Goal: Task Accomplishment & Management: Complete application form

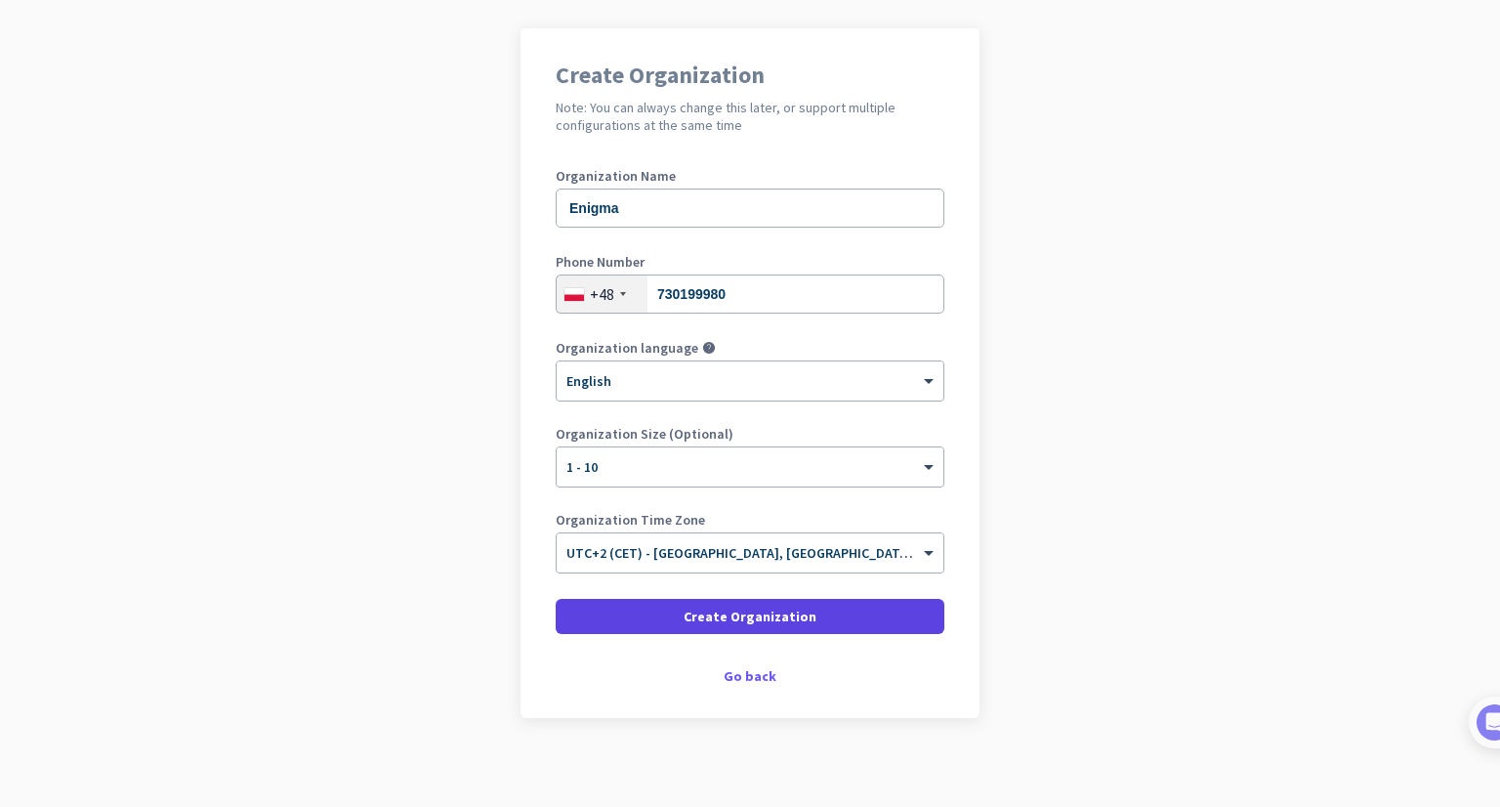
scroll to position [139, 0]
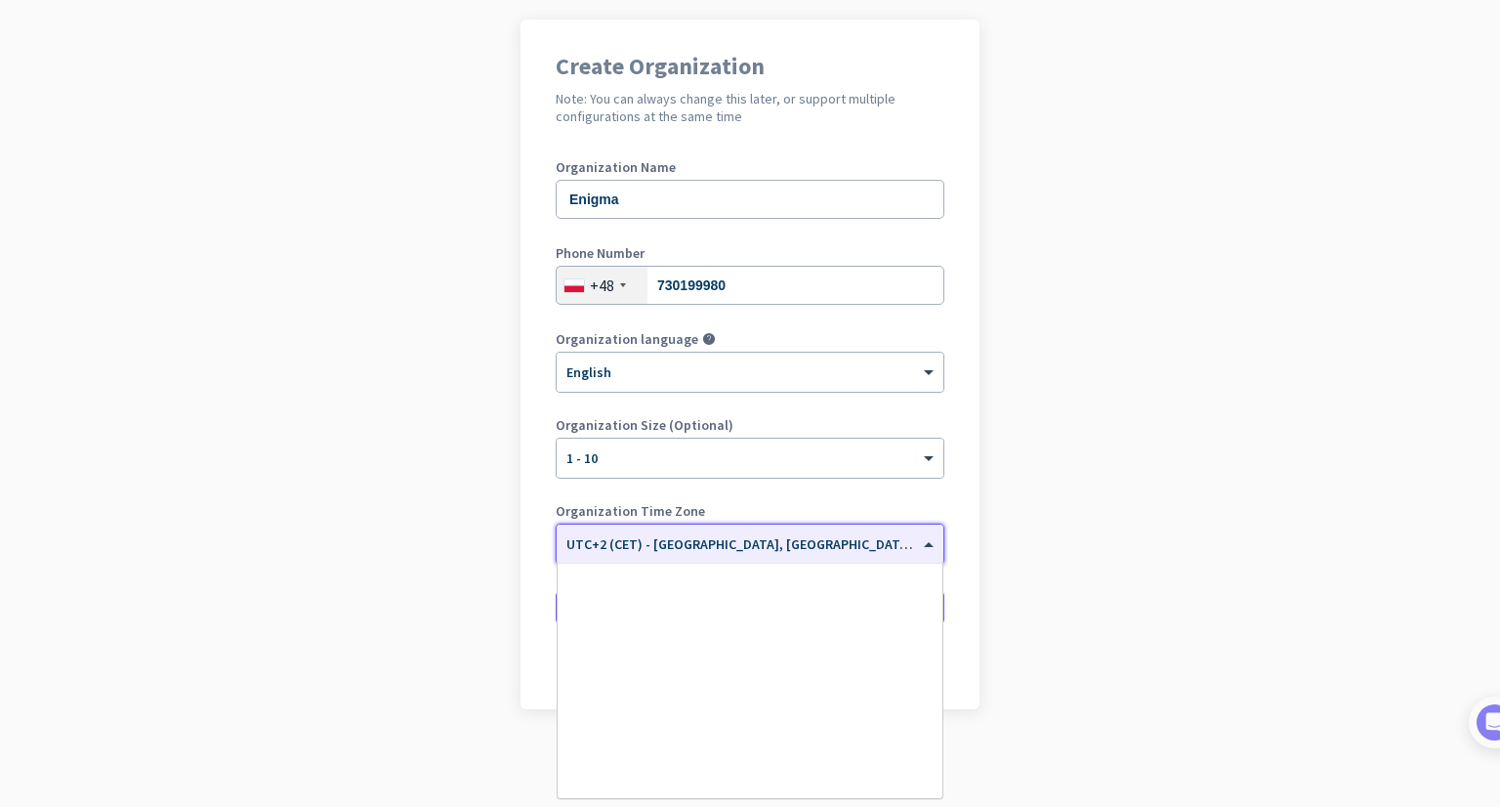
click at [687, 552] on div "× UTC+2 (CET) - [GEOGRAPHIC_DATA], [GEOGRAPHIC_DATA], [GEOGRAPHIC_DATA], [GEOGR…" at bounding box center [750, 543] width 387 height 39
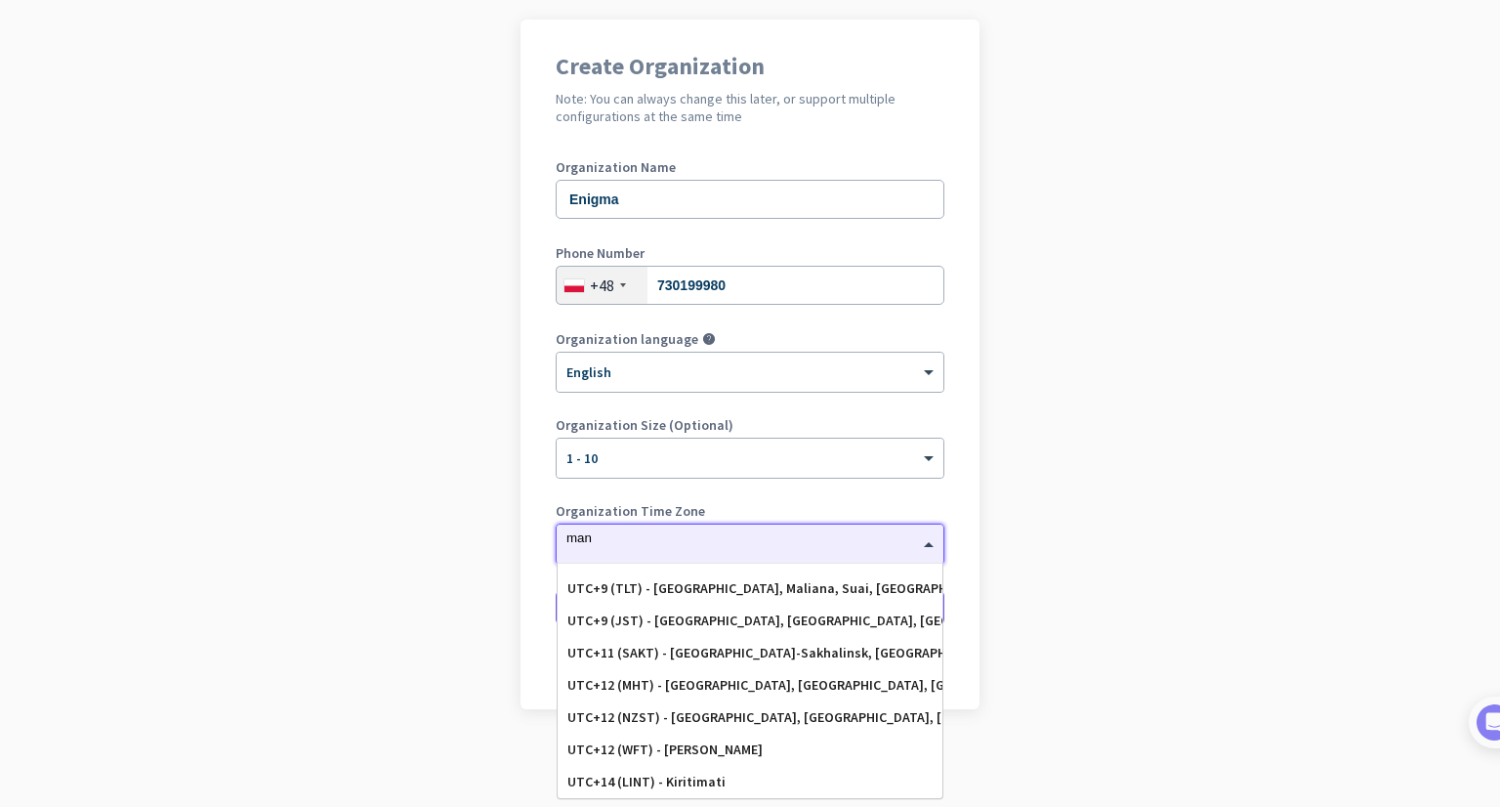
scroll to position [217, 0]
type input "mani"
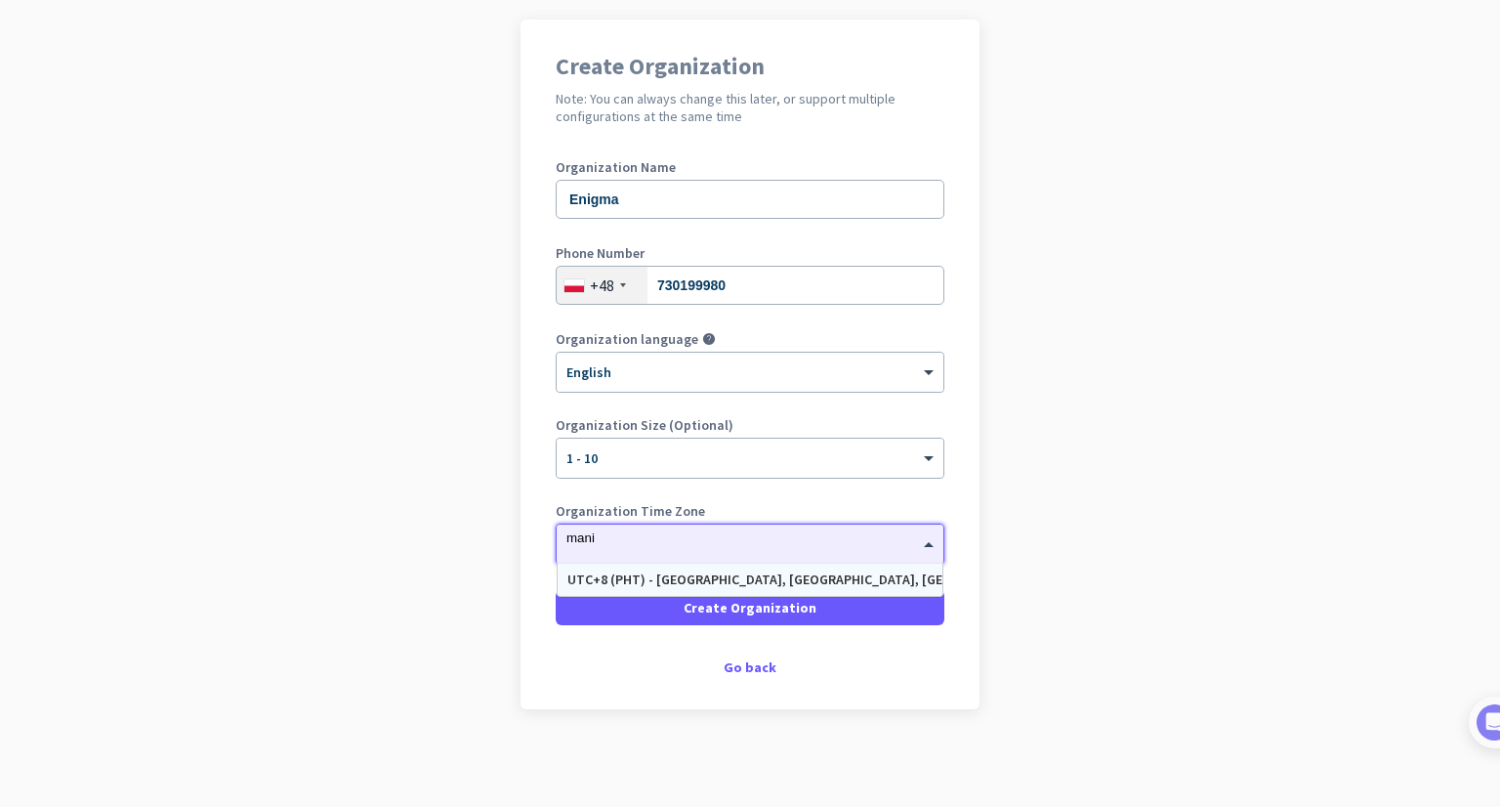
click at [724, 583] on div "UTC+8 (PHT) - [GEOGRAPHIC_DATA], [GEOGRAPHIC_DATA], [GEOGRAPHIC_DATA], [GEOGRAP…" at bounding box center [749, 579] width 365 height 17
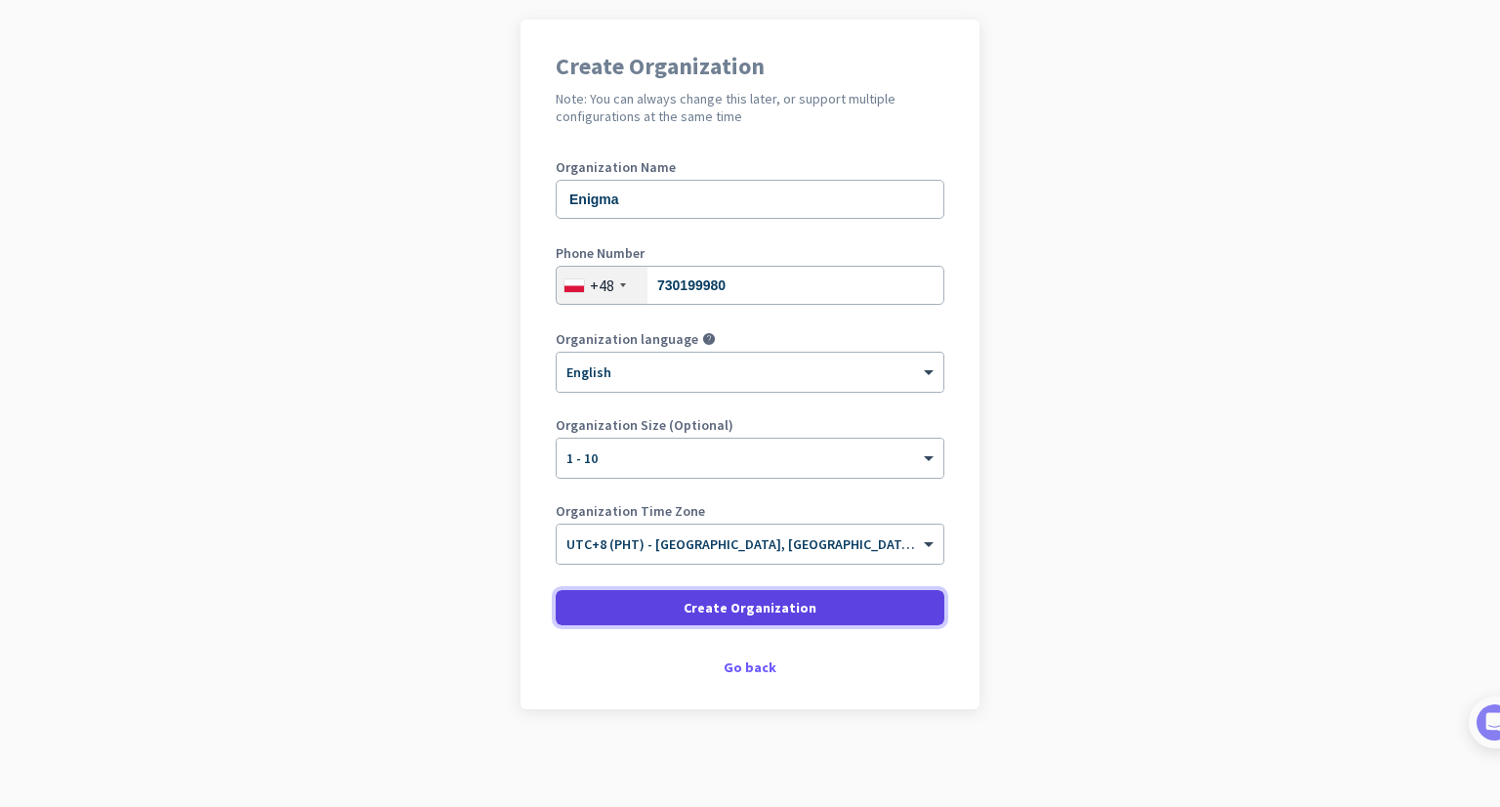
click at [851, 602] on span at bounding box center [750, 607] width 389 height 47
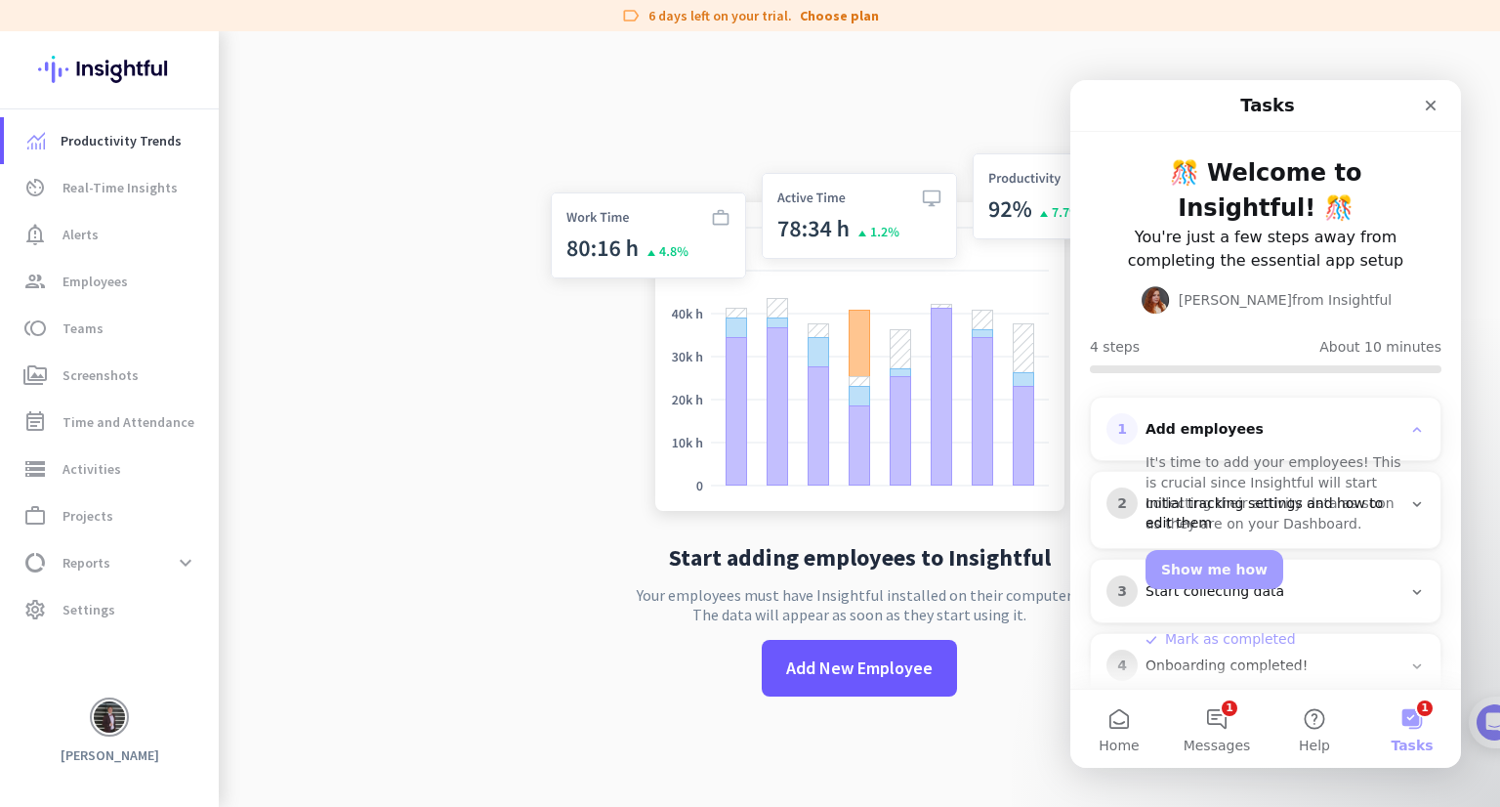
drag, startPoint x: 2267, startPoint y: 552, endPoint x: 1226, endPoint y: 464, distance: 1044.5
click at [1223, 470] on div "It's time to add your employees! This is crucial since Insightful will start co…" at bounding box center [1277, 493] width 265 height 82
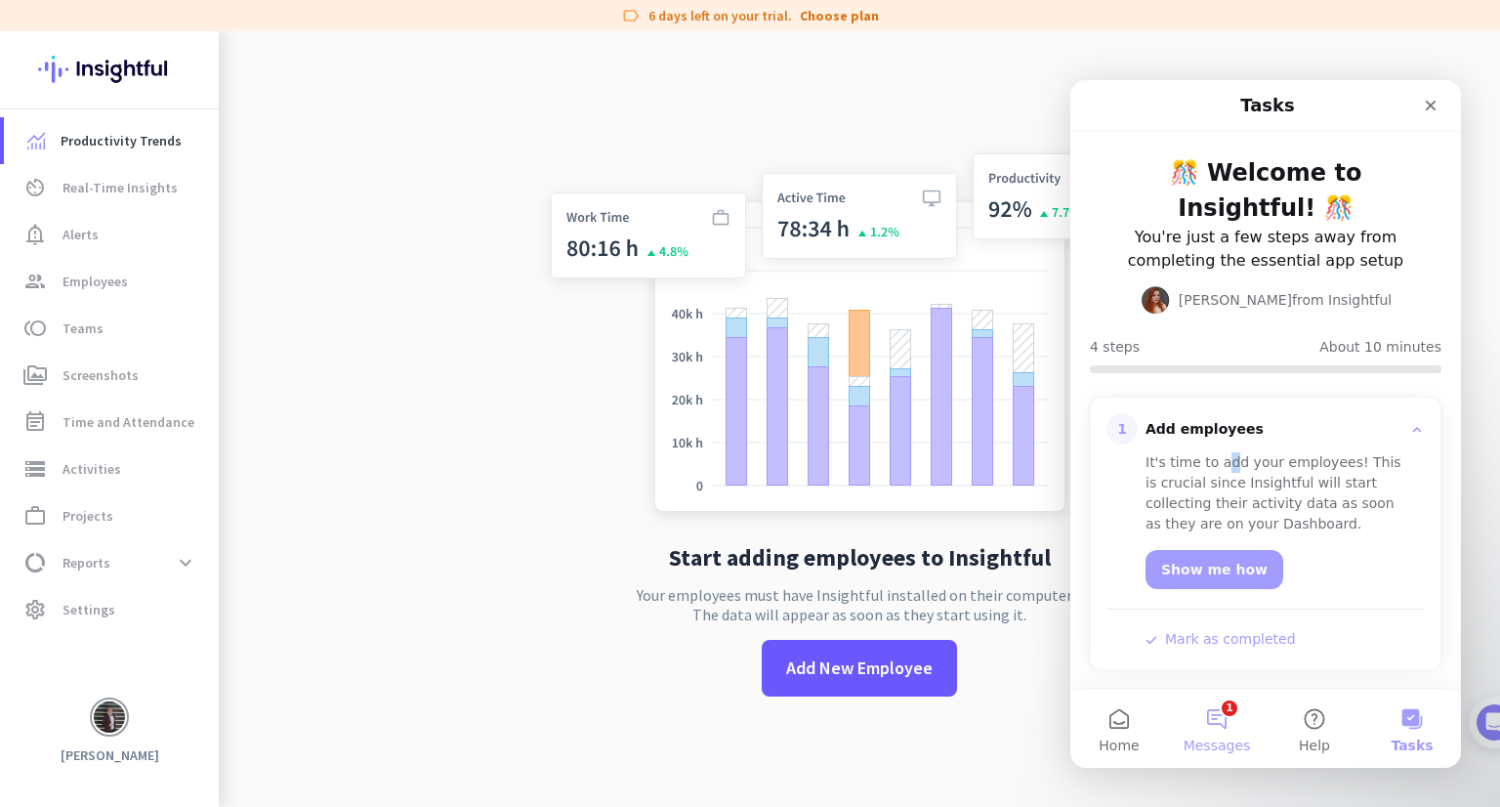
click at [1230, 738] on span "Messages" at bounding box center [1216, 745] width 67 height 14
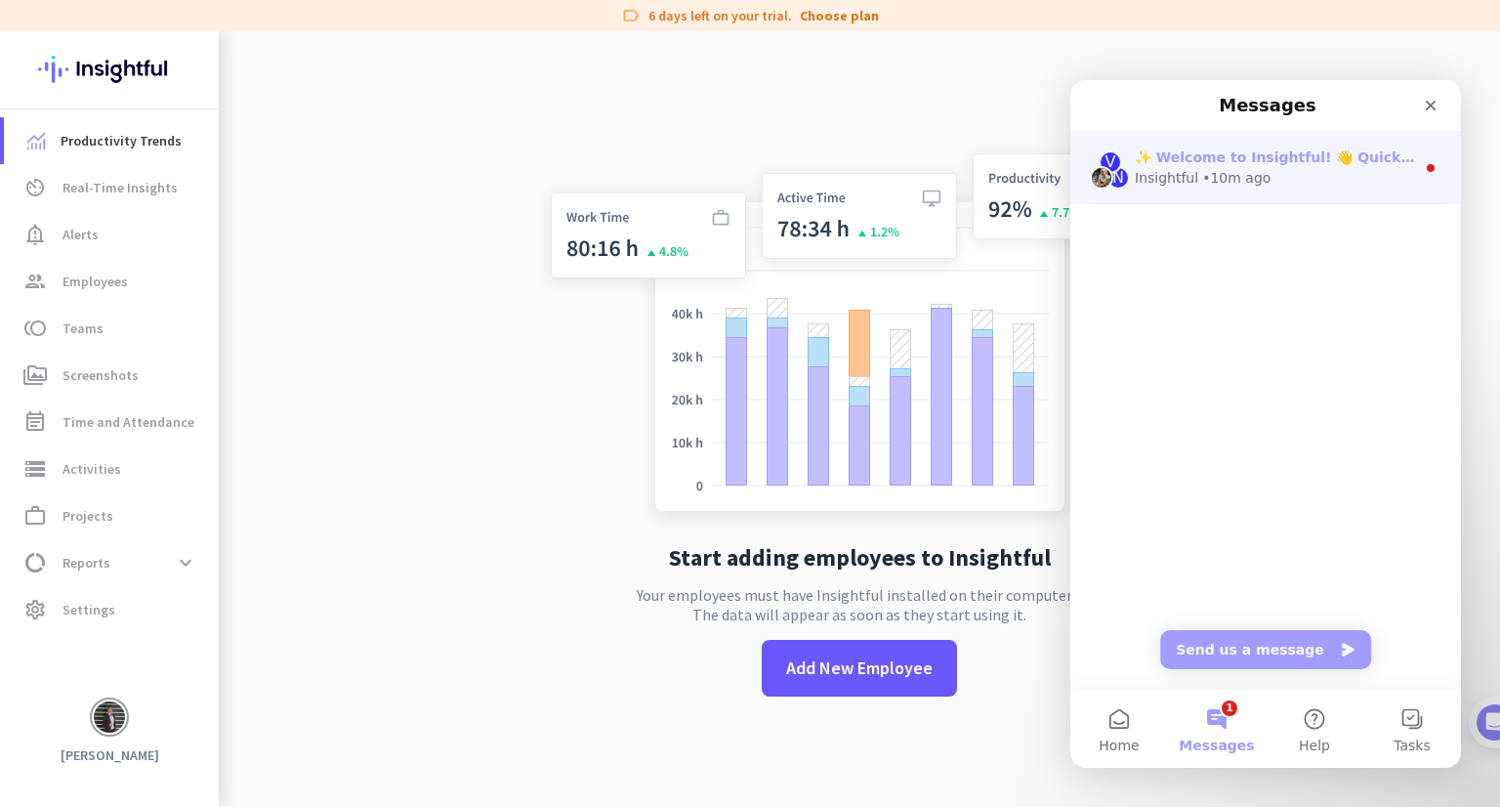
click at [1292, 186] on div "Insightful • 10m ago" at bounding box center [1275, 178] width 280 height 21
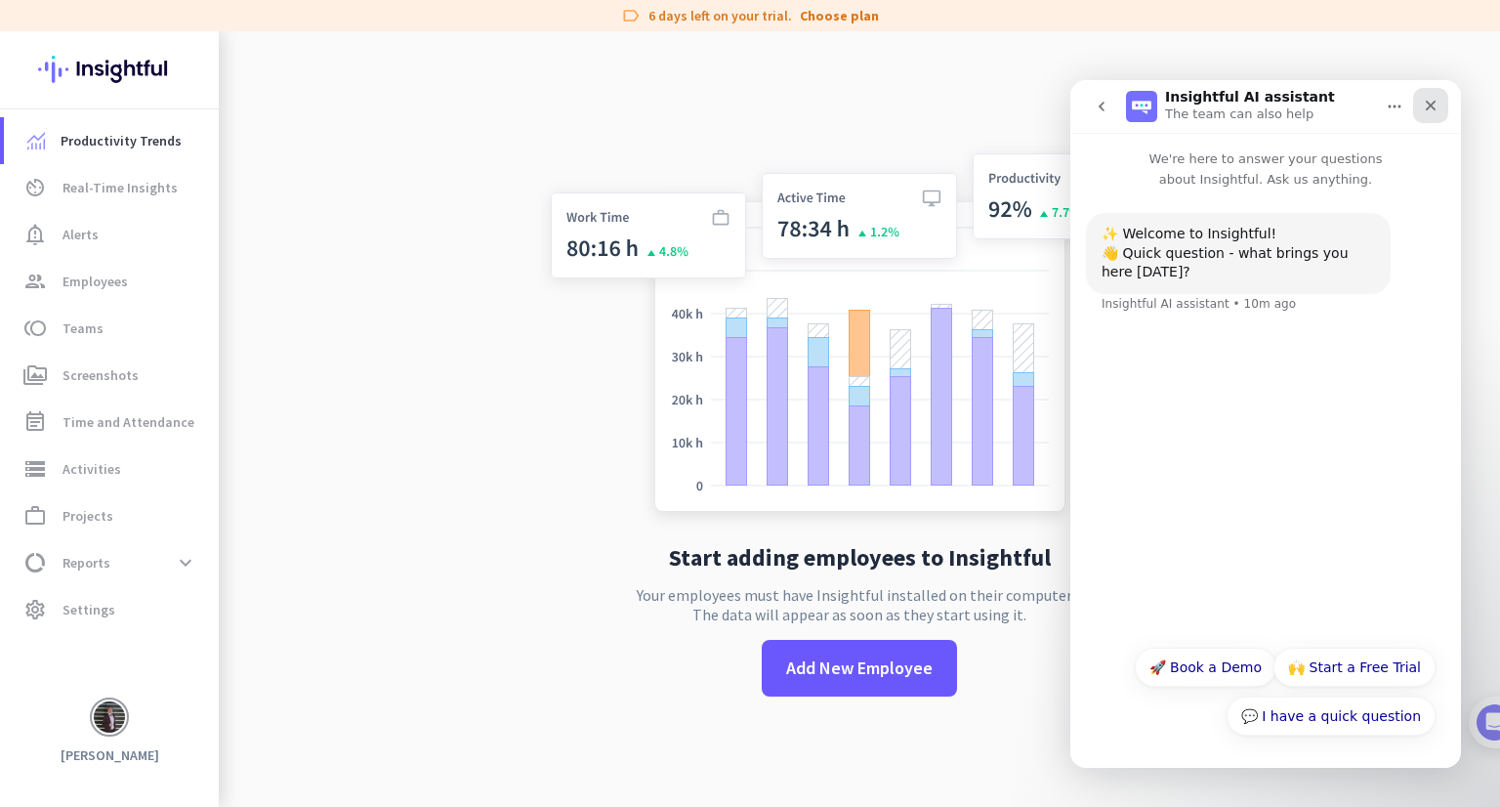
click at [1426, 111] on icon "Close" at bounding box center [1431, 106] width 16 height 16
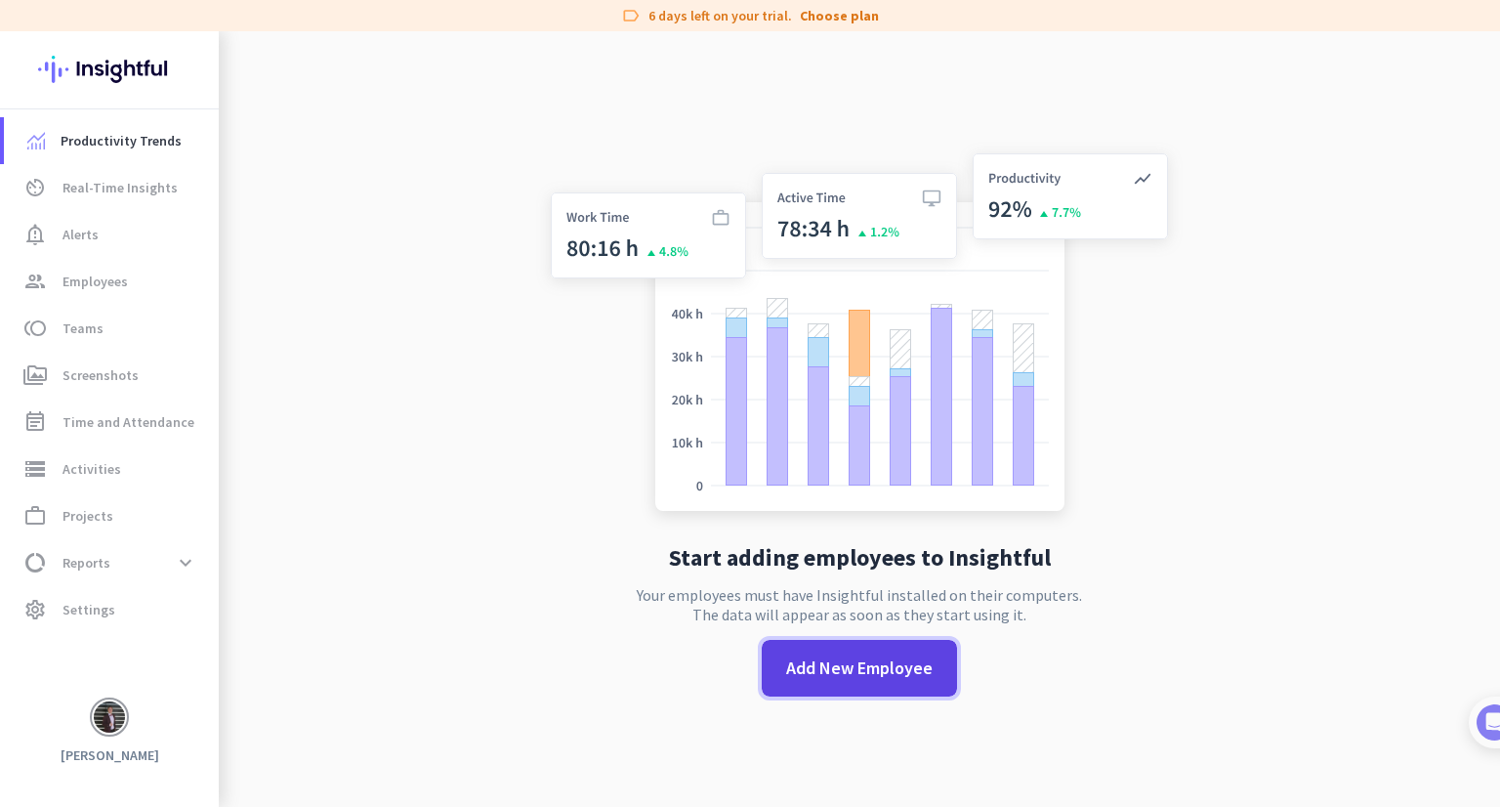
click at [887, 665] on span "Add New Employee" at bounding box center [859, 667] width 146 height 25
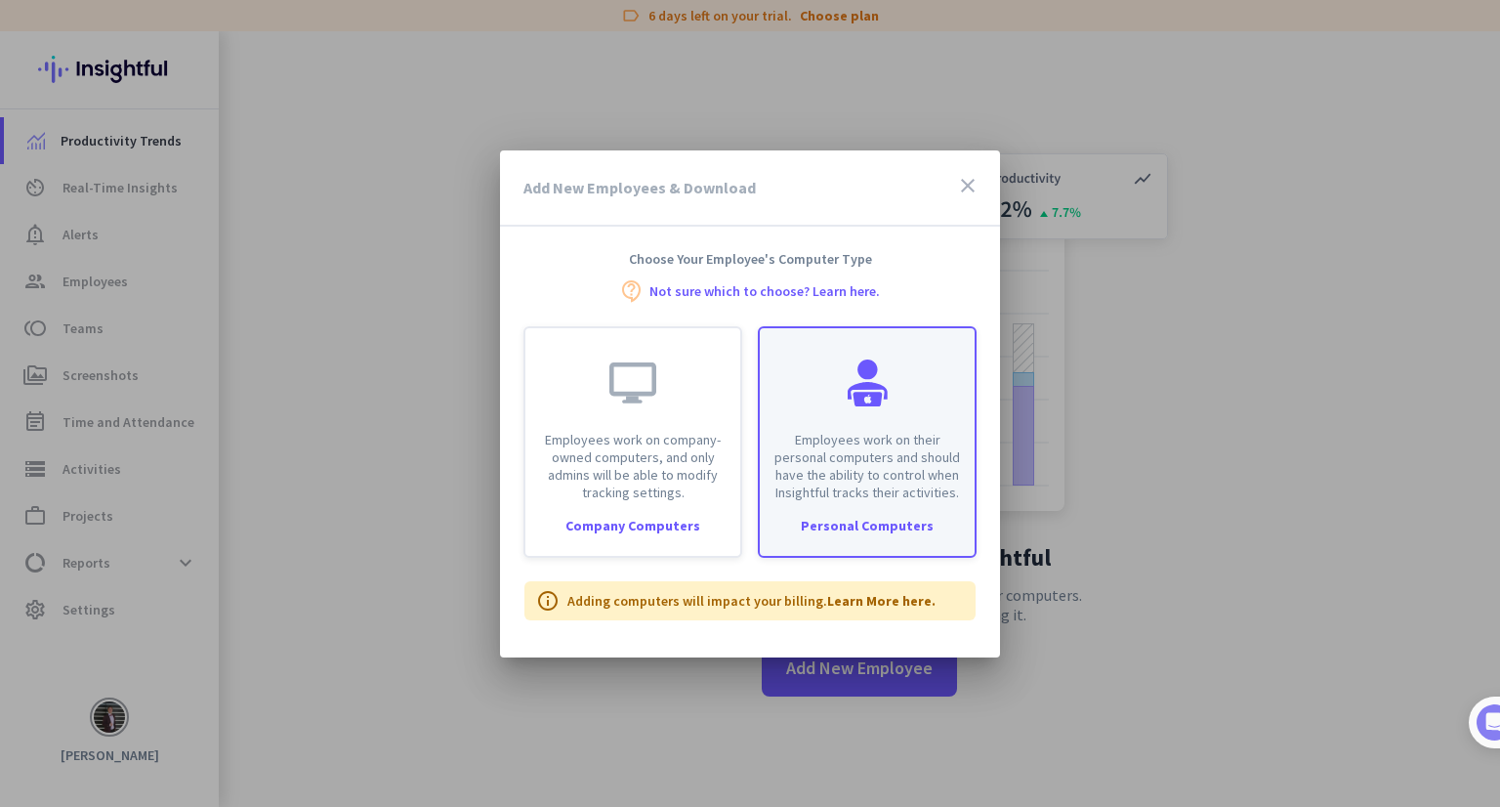
click at [898, 528] on div "Personal Computers" at bounding box center [867, 525] width 215 height 14
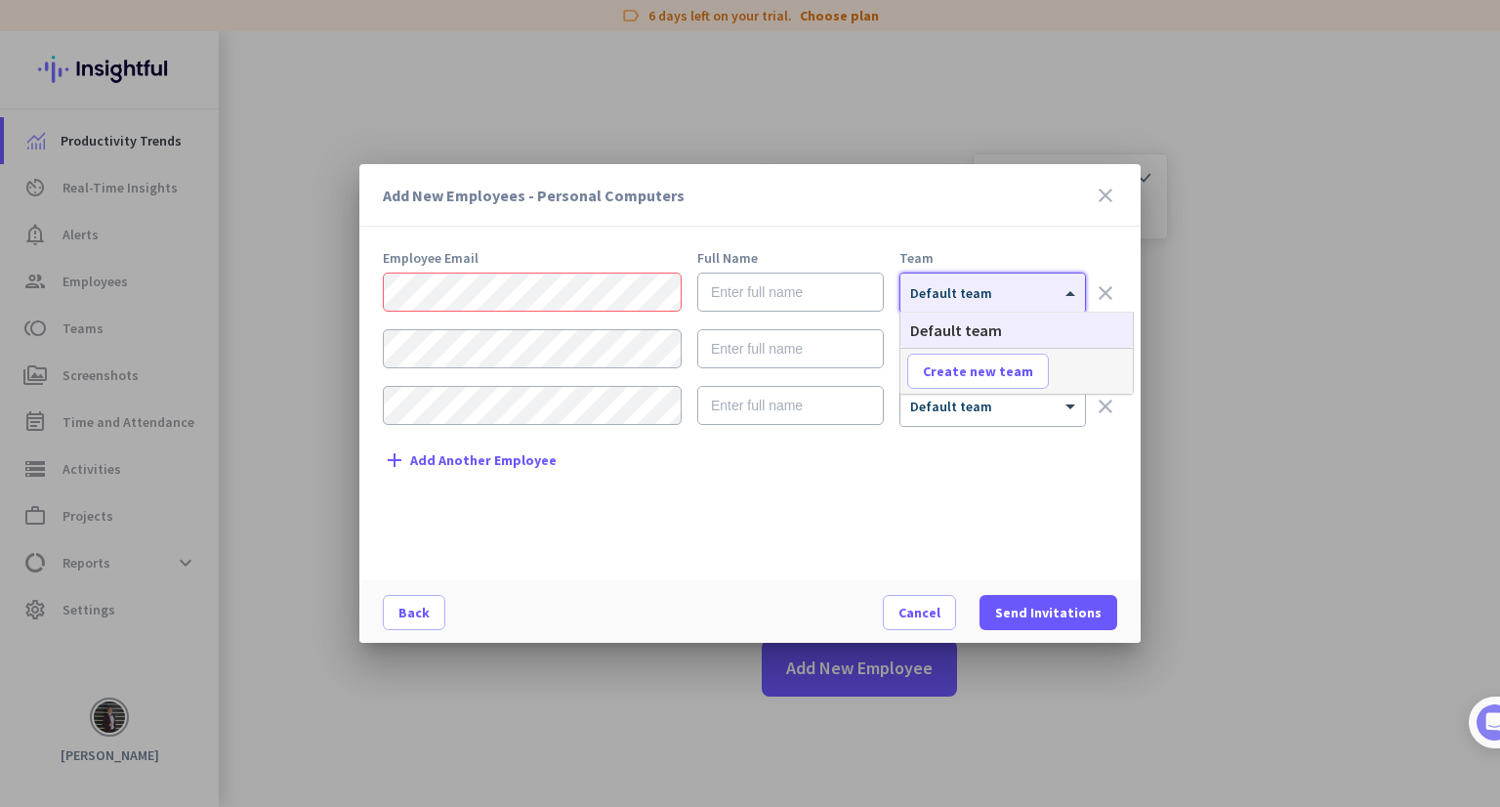
click at [1024, 298] on div "× Default team" at bounding box center [980, 293] width 160 height 17
click at [946, 223] on div "Add New Employees - Personal Computers close" at bounding box center [749, 195] width 781 height 62
click at [996, 280] on div at bounding box center [992, 286] width 185 height 17
click at [1103, 189] on icon "close" at bounding box center [1105, 195] width 23 height 23
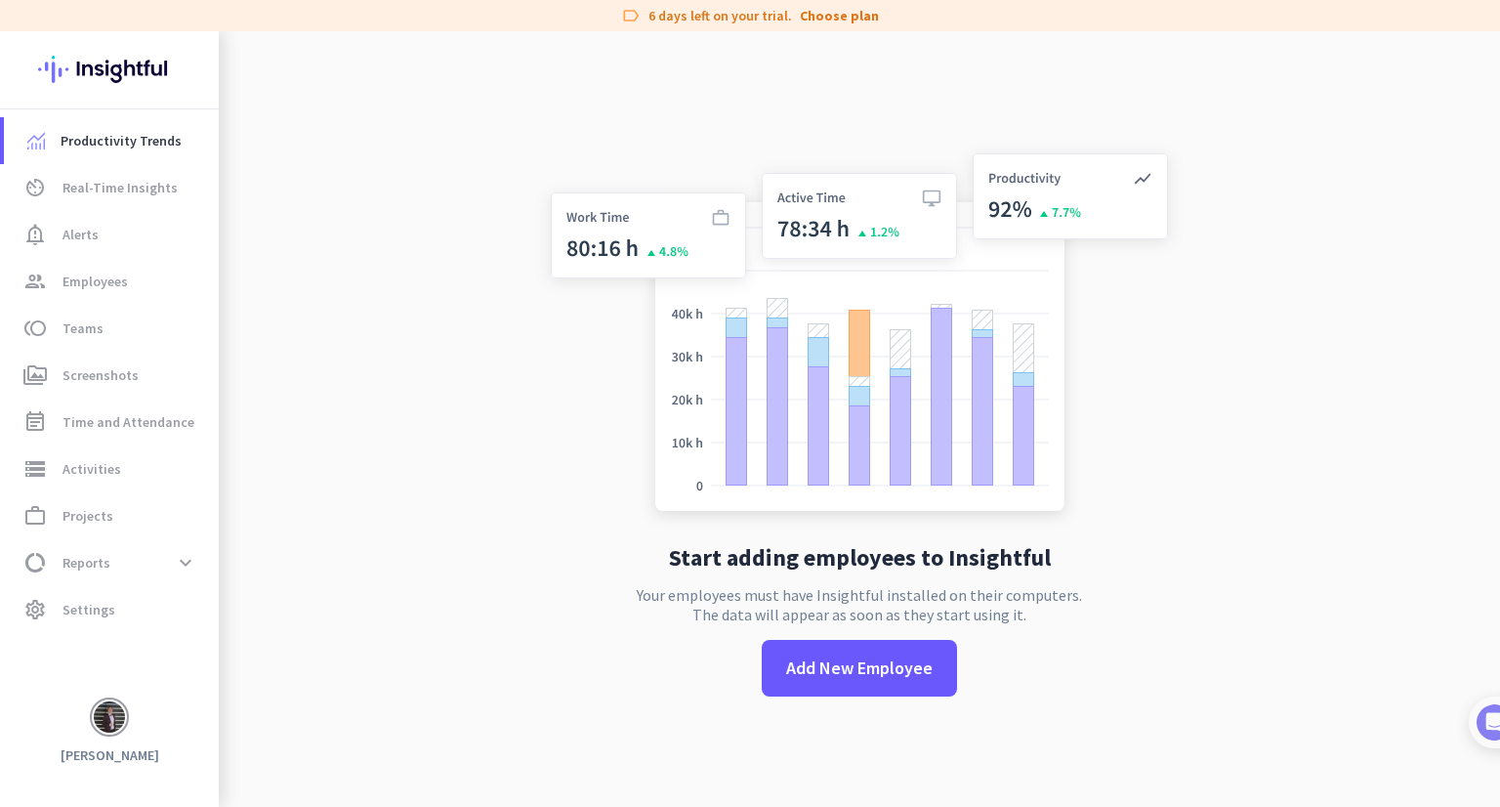
click at [1094, 450] on img at bounding box center [859, 336] width 646 height 389
click at [150, 187] on span "Real-Time Insights" at bounding box center [119, 187] width 115 height 23
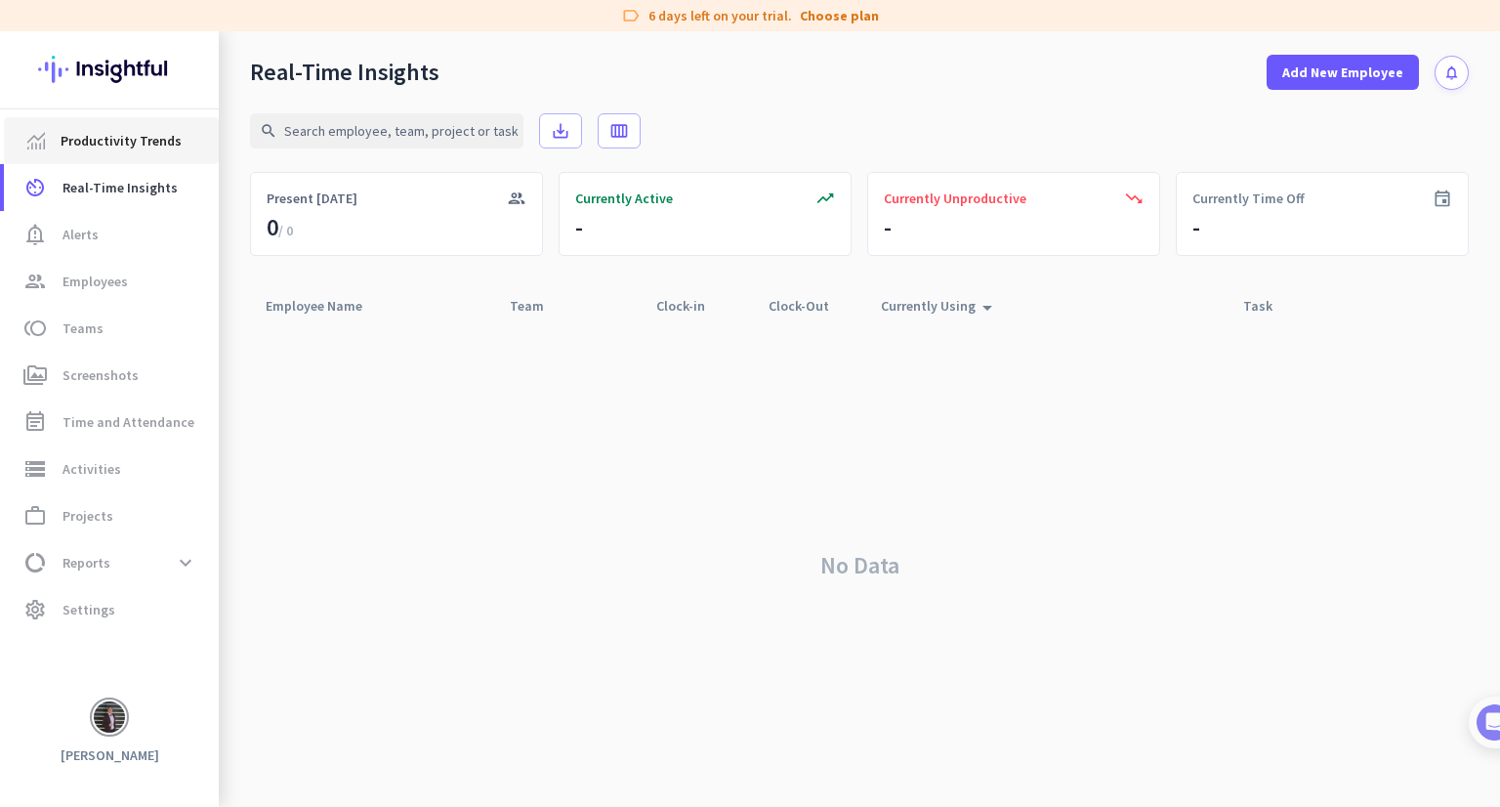
click at [166, 145] on span "Productivity Trends" at bounding box center [121, 140] width 121 height 23
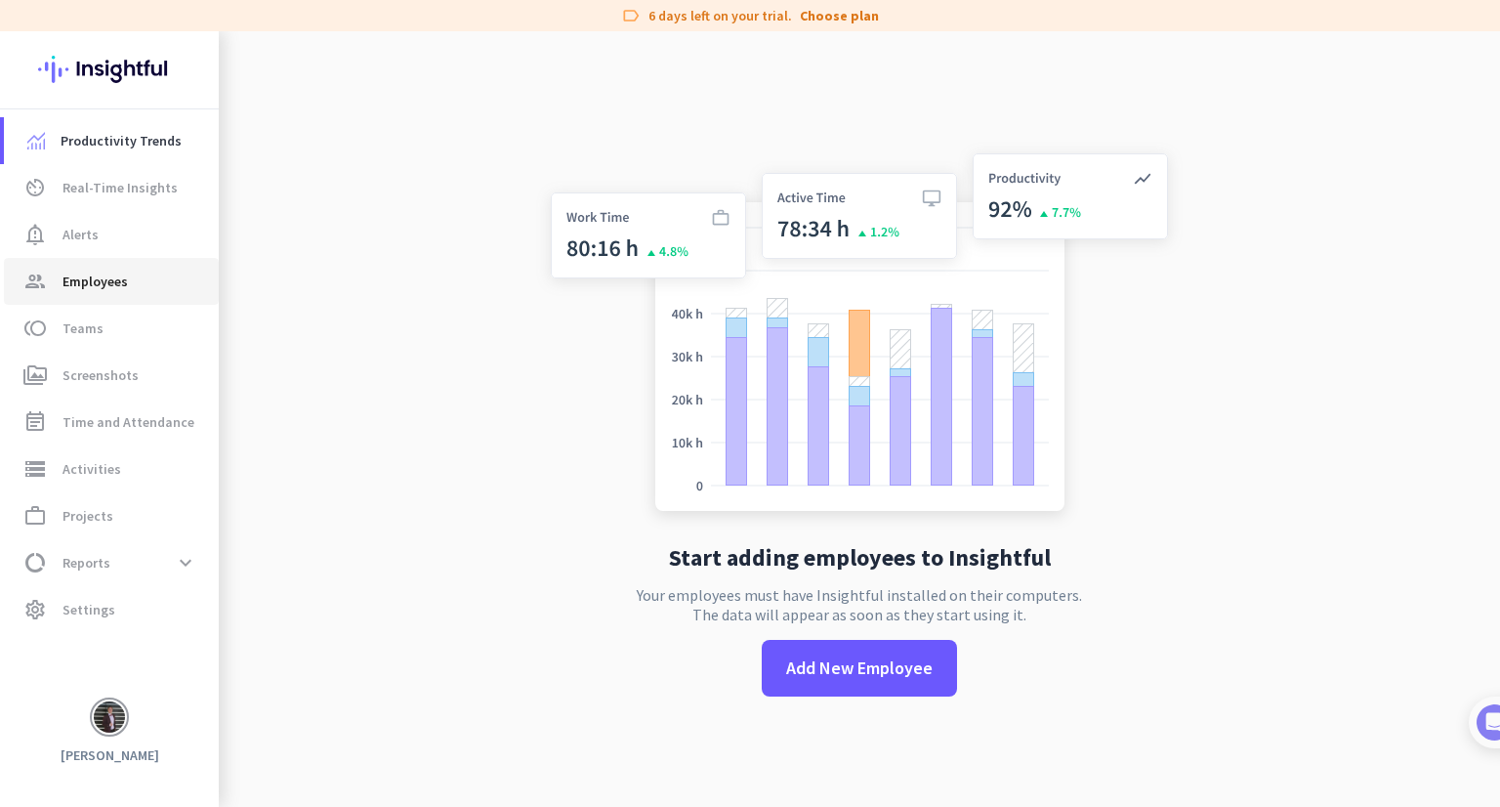
click at [156, 270] on span "group Employees" at bounding box center [112, 280] width 184 height 23
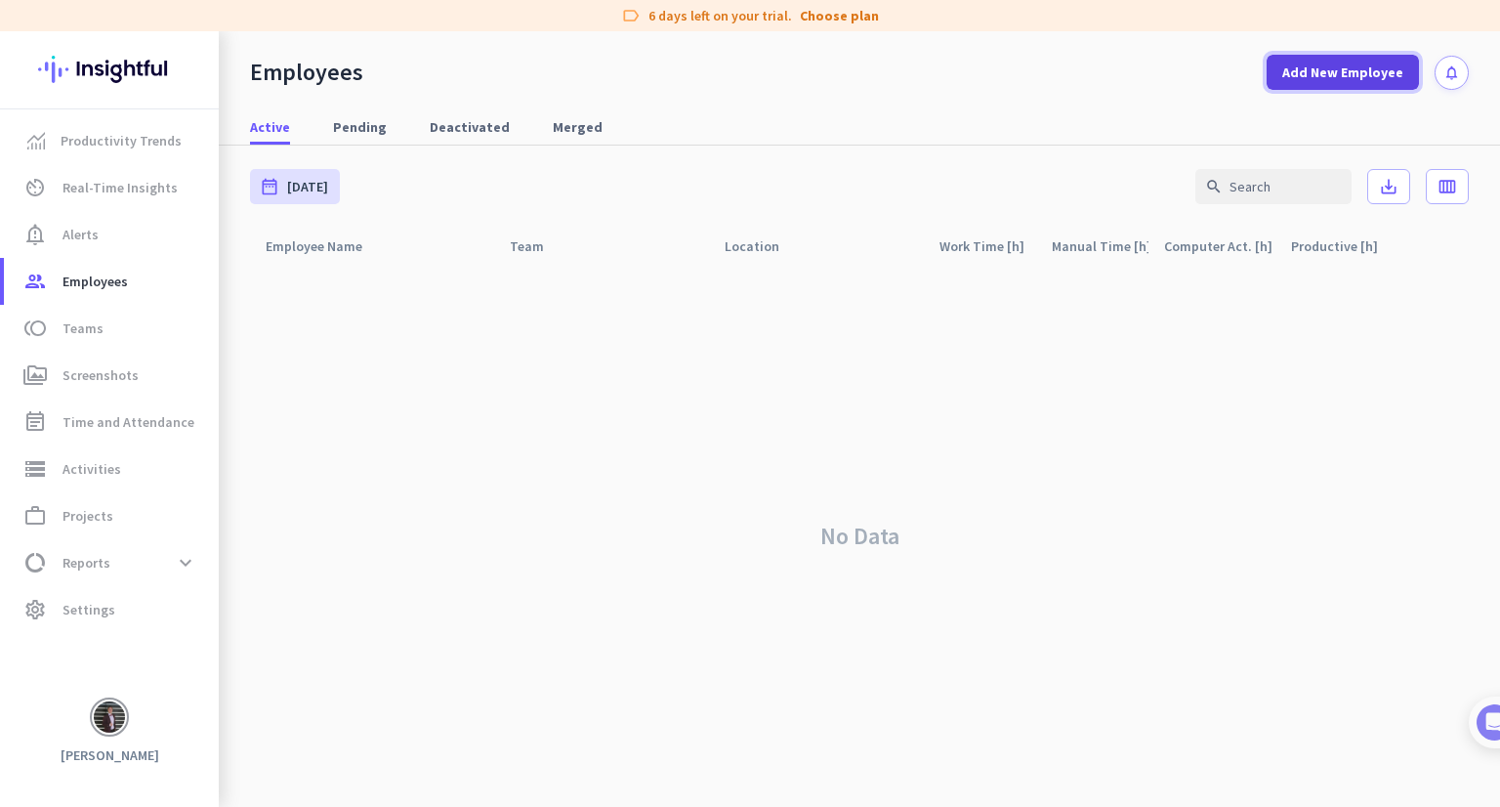
click at [1337, 78] on span "Add New Employee" at bounding box center [1342, 72] width 121 height 20
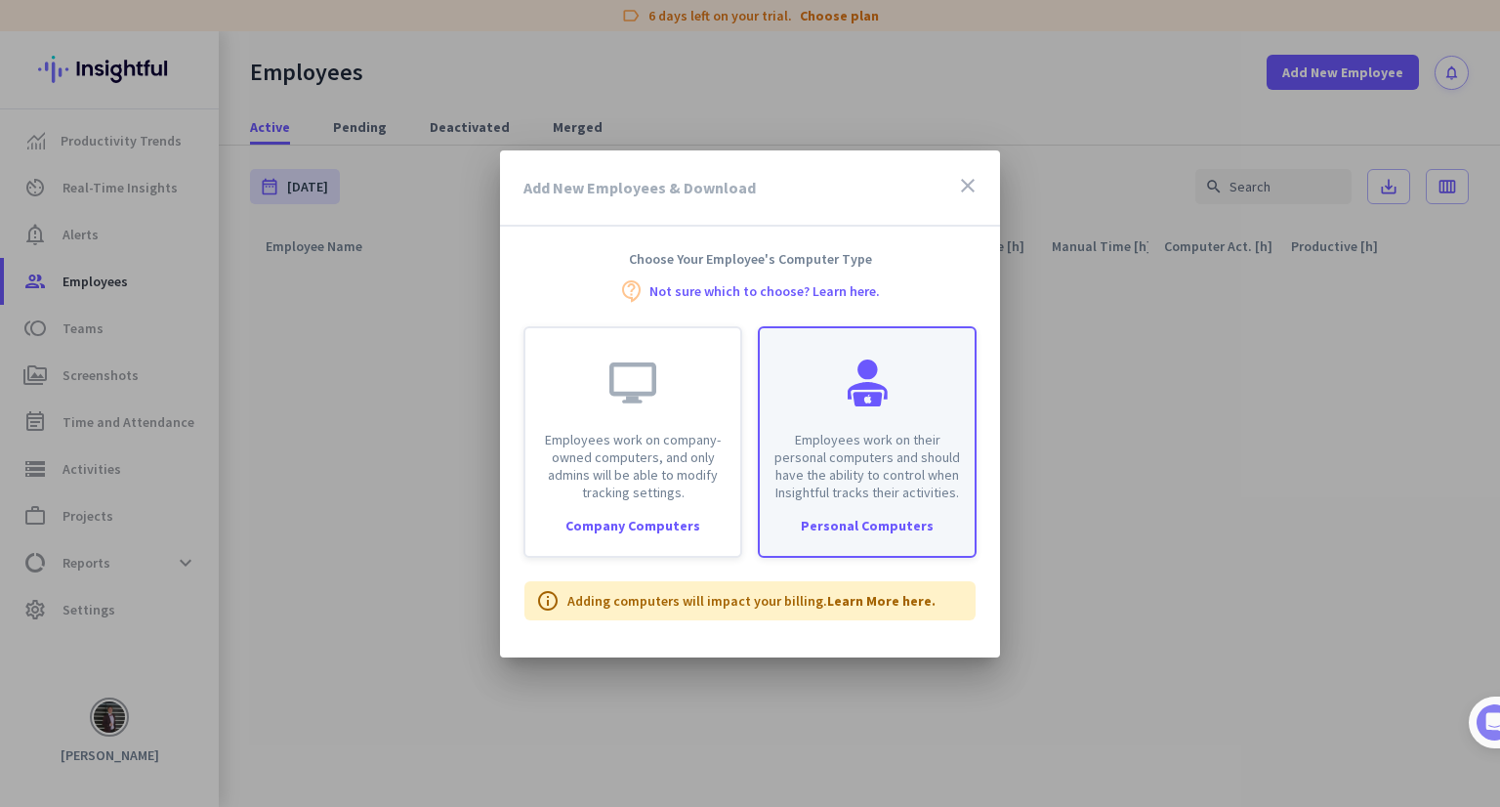
click at [893, 434] on p "Employees work on their personal computers and should have the ability to contr…" at bounding box center [866, 466] width 191 height 70
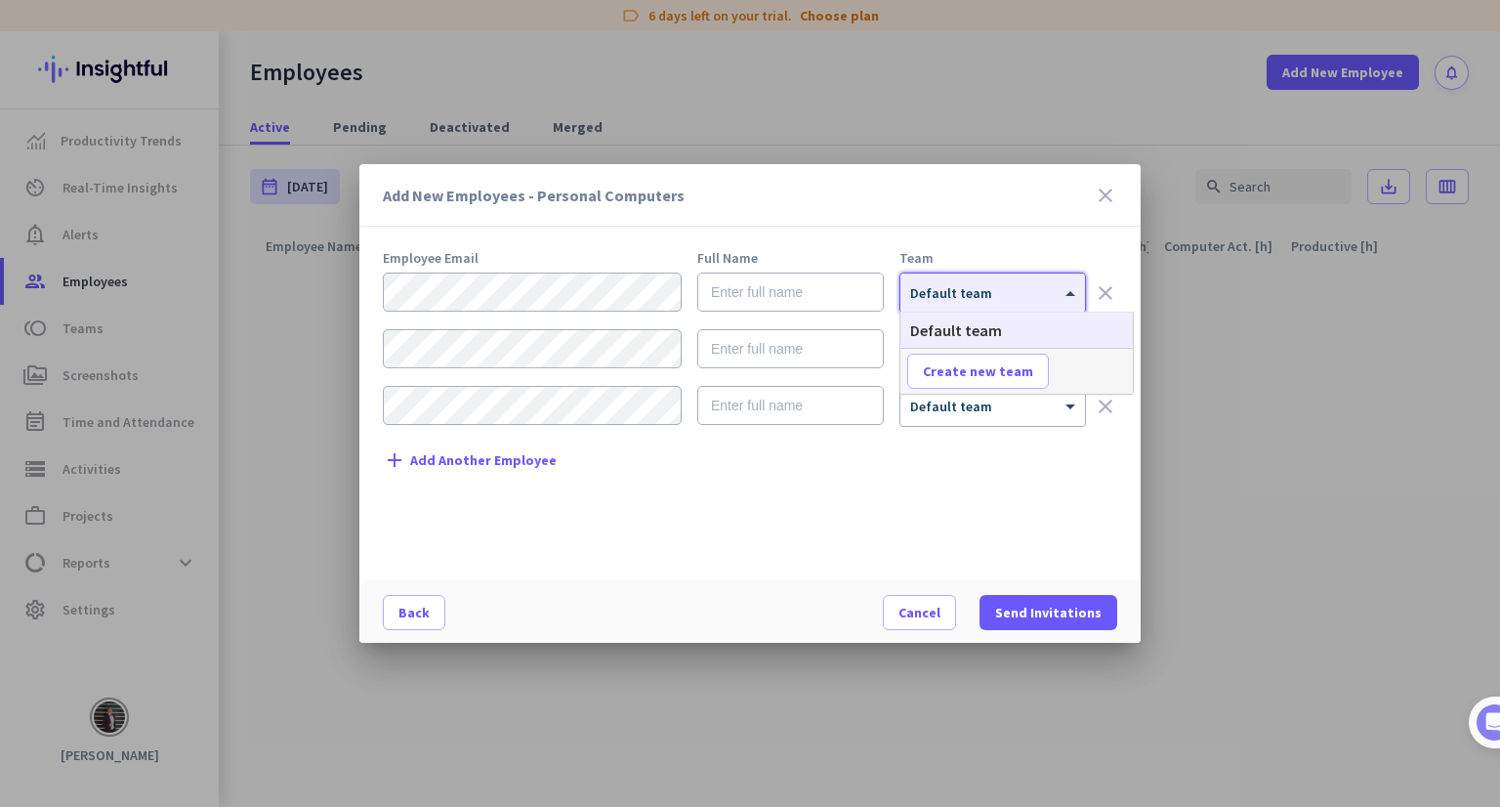
click at [963, 283] on div at bounding box center [992, 286] width 185 height 17
click at [1104, 185] on icon "close" at bounding box center [1105, 195] width 23 height 23
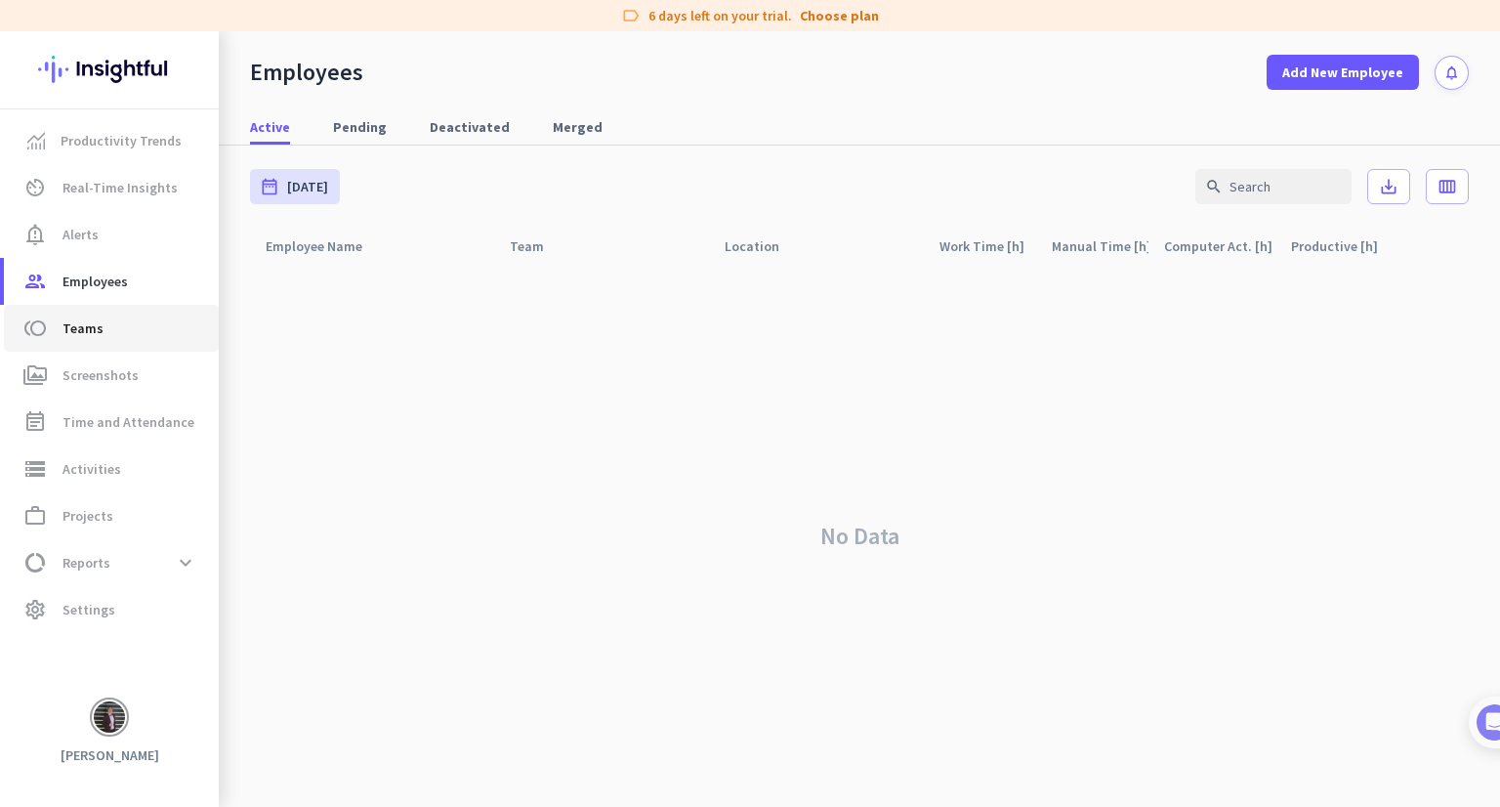
click at [140, 329] on span "toll Teams" at bounding box center [112, 327] width 184 height 23
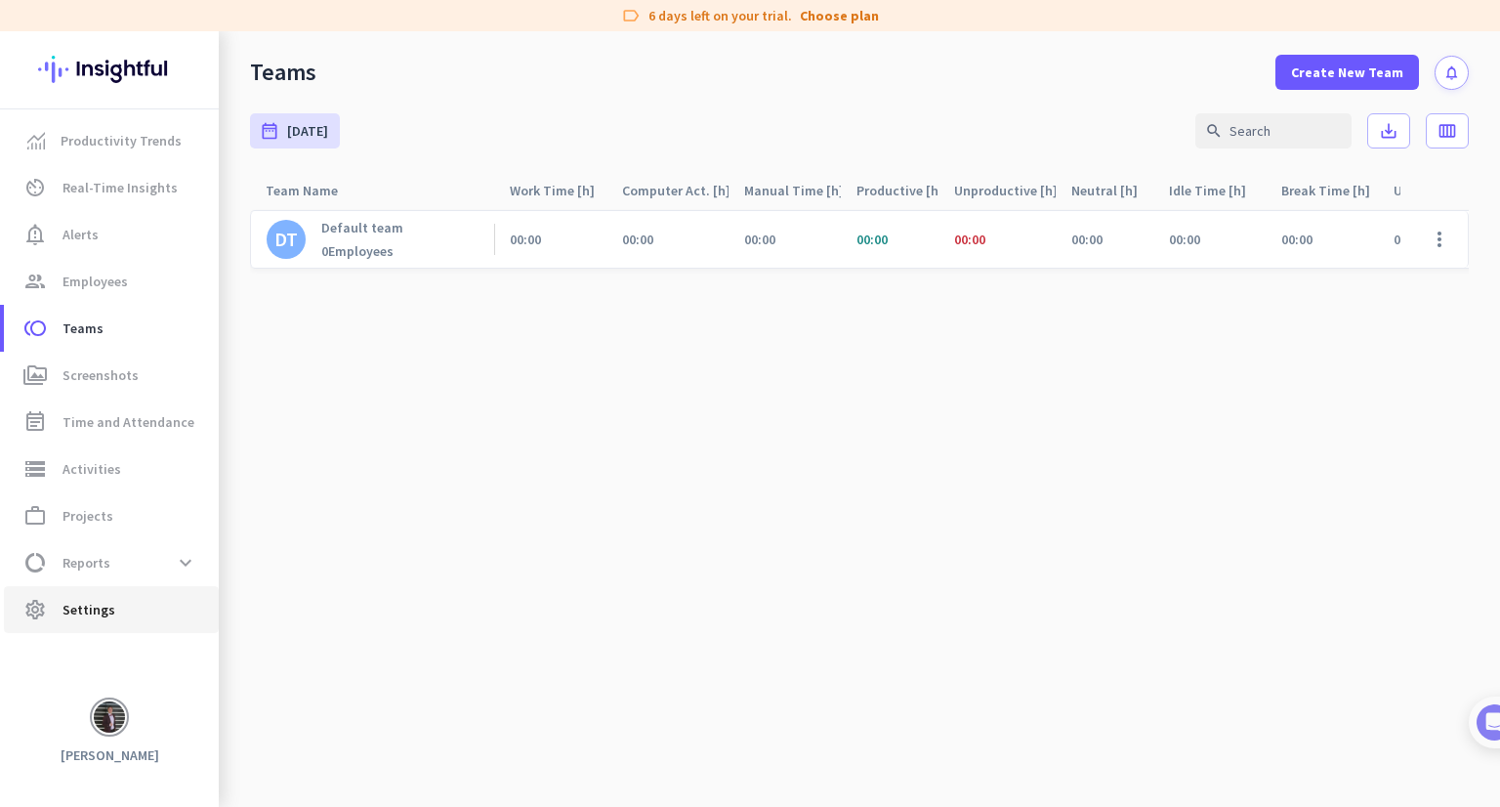
click at [78, 599] on span "Settings" at bounding box center [88, 609] width 53 height 23
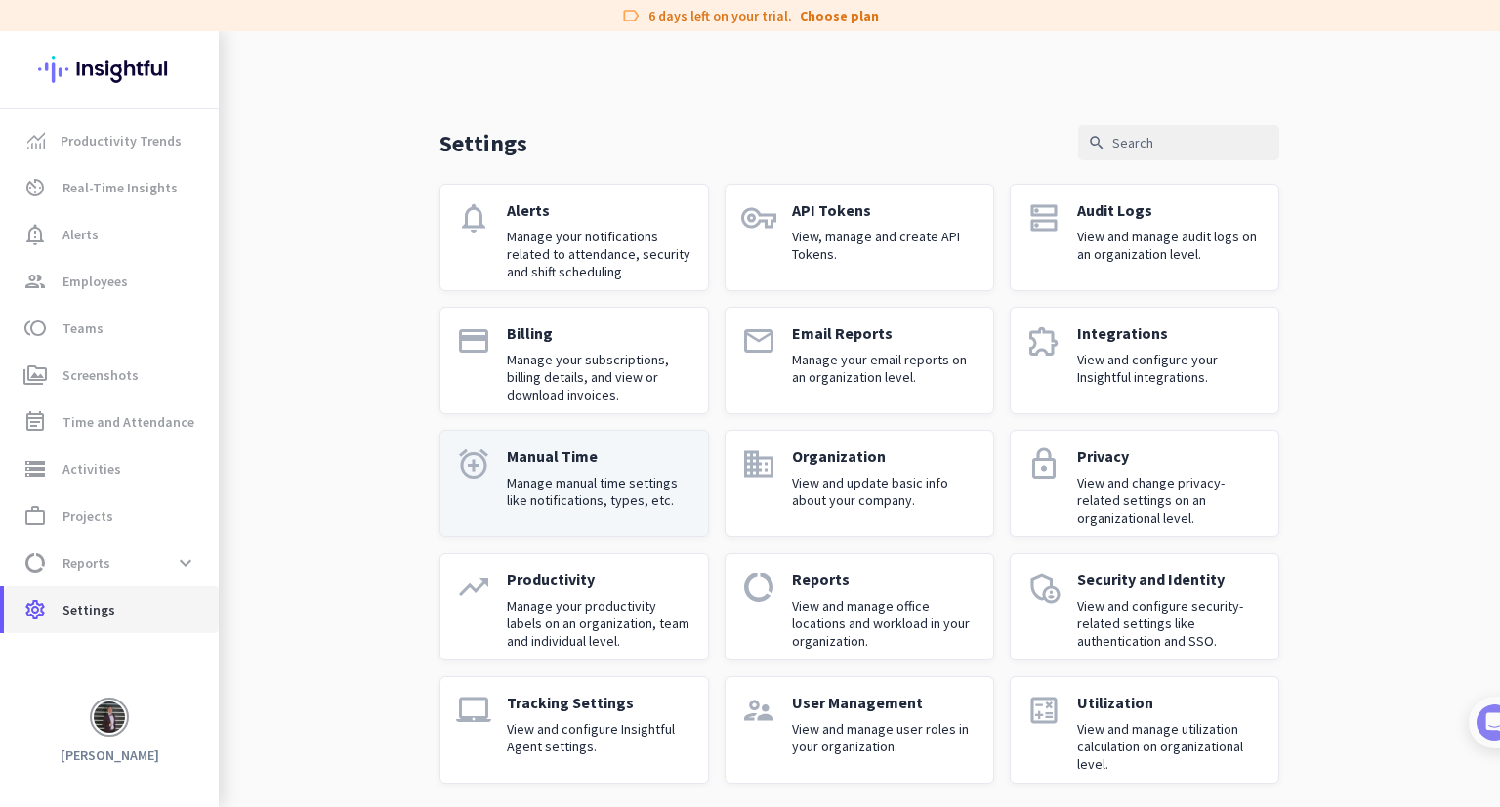
scroll to position [8, 0]
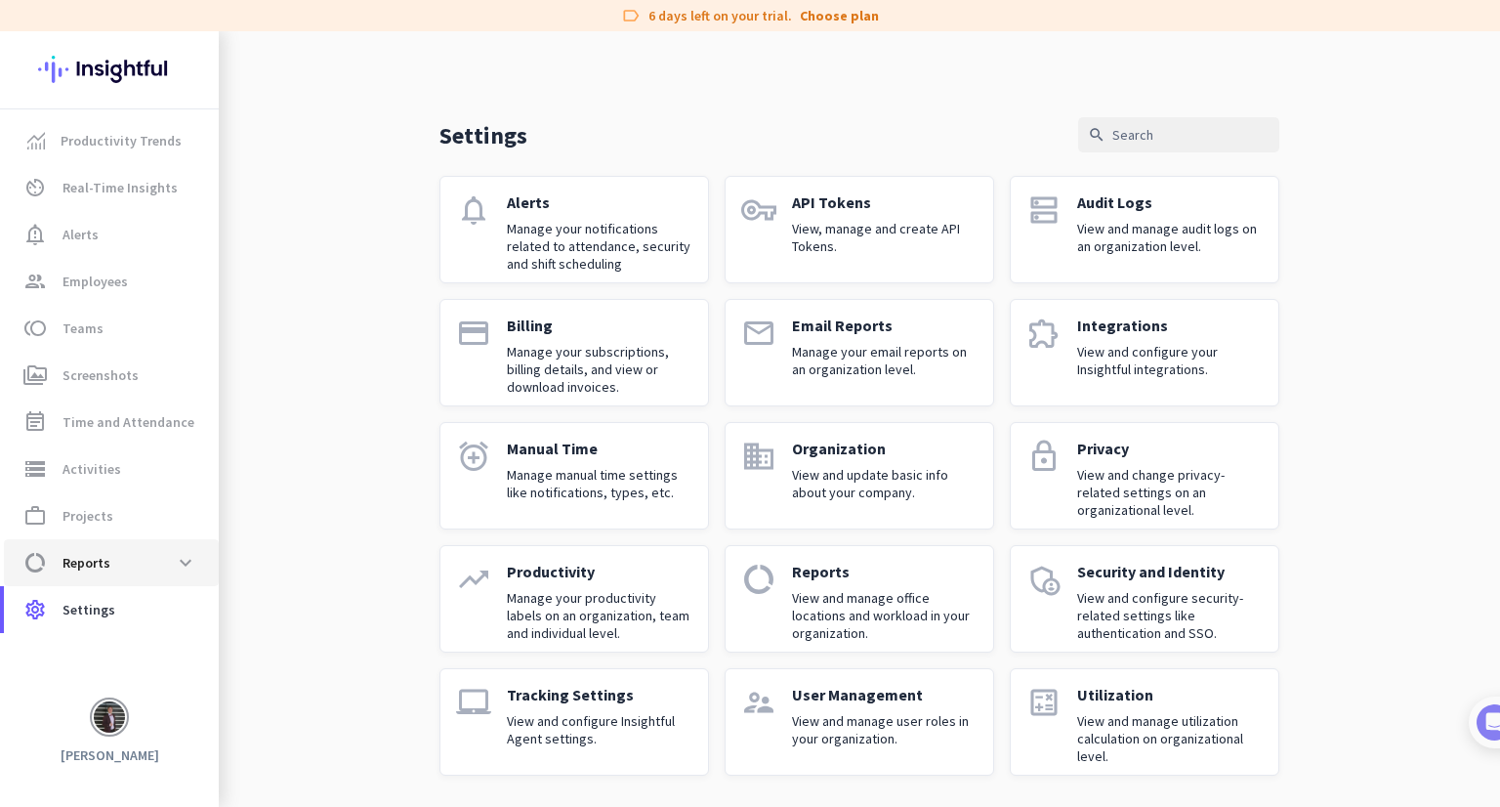
click at [135, 557] on span "data_usage Reports expand_more" at bounding box center [112, 562] width 184 height 35
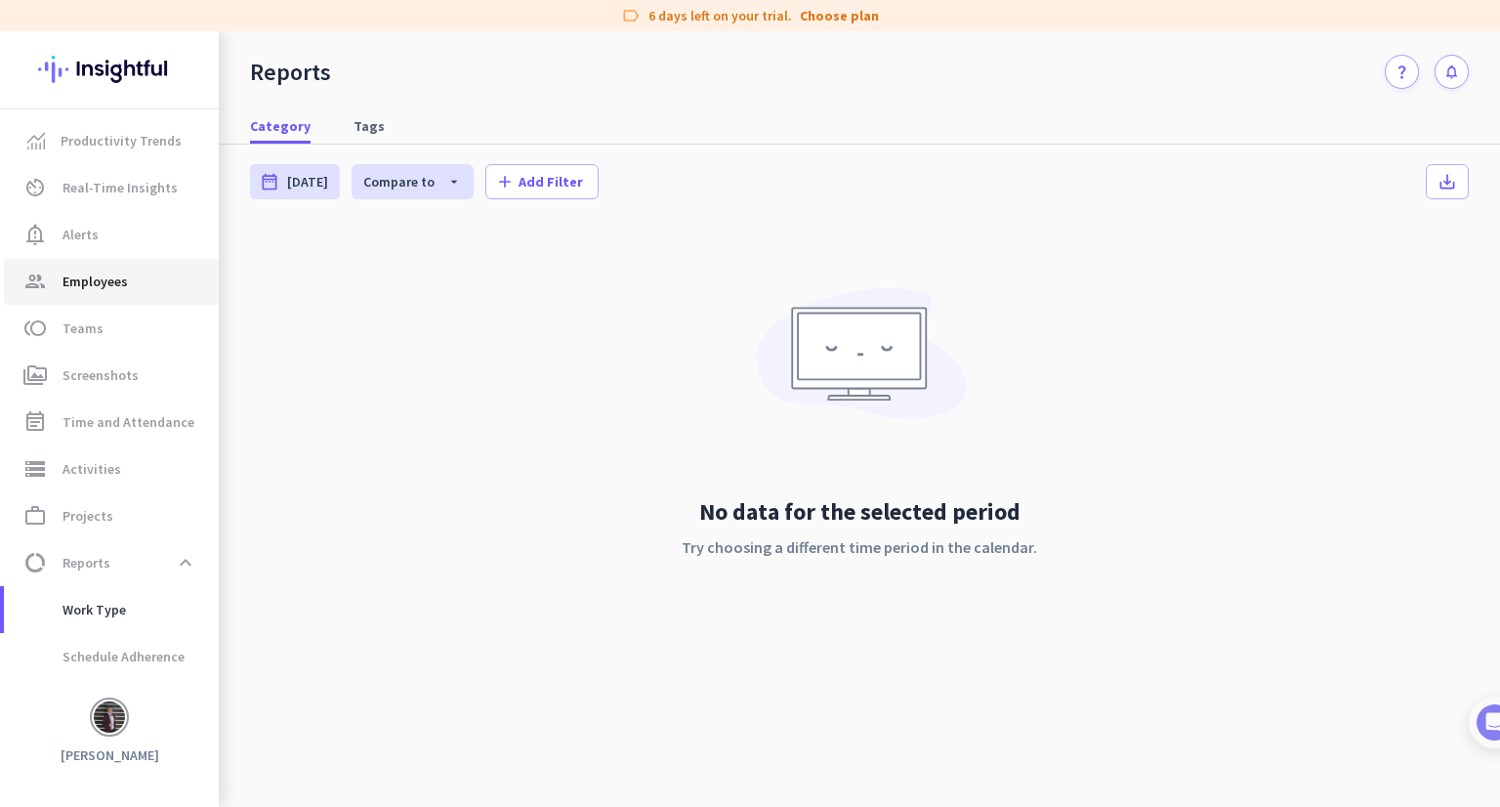
click at [121, 270] on span "Employees" at bounding box center [94, 280] width 65 height 23
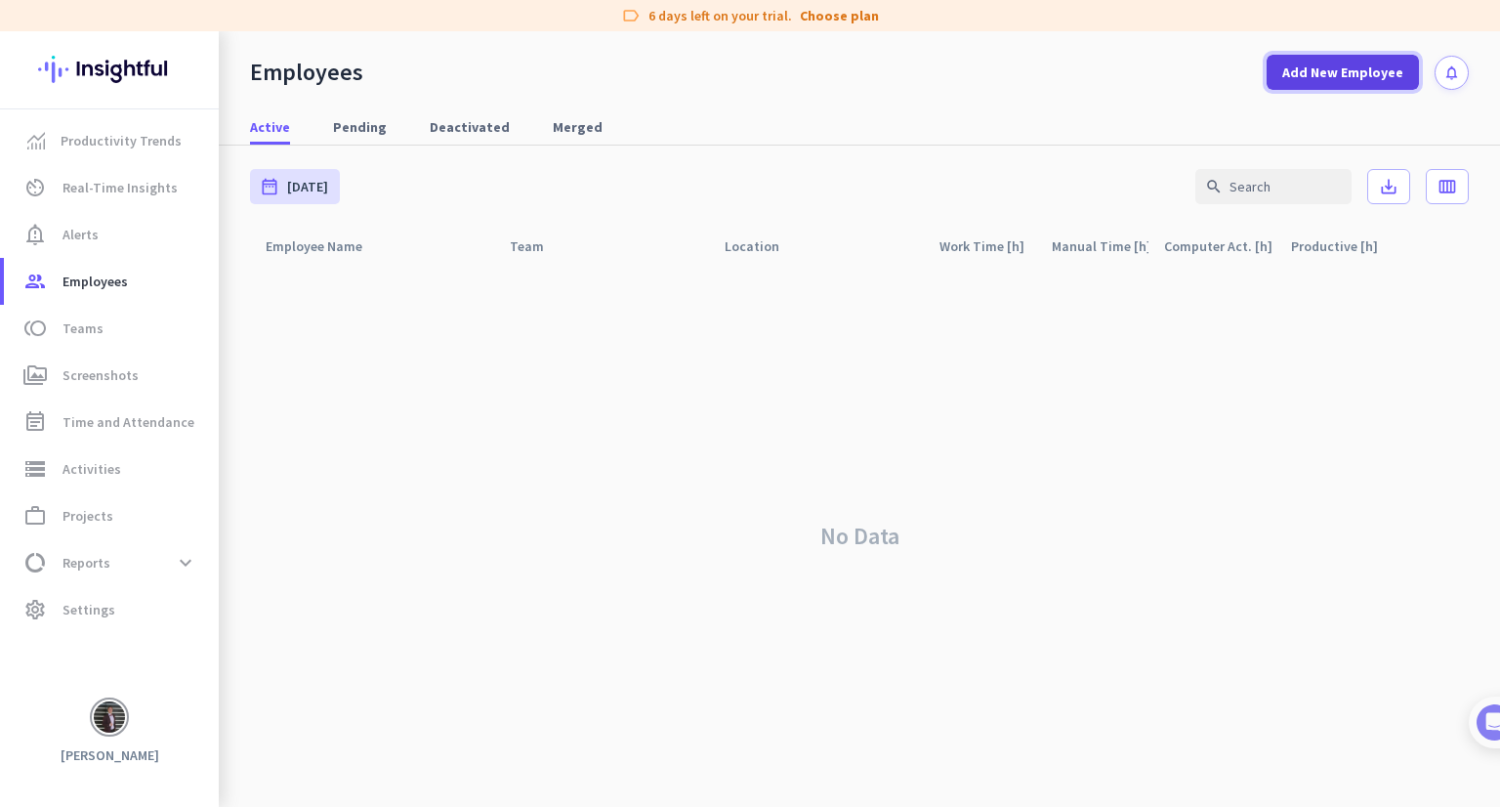
click at [1367, 58] on span at bounding box center [1342, 72] width 152 height 47
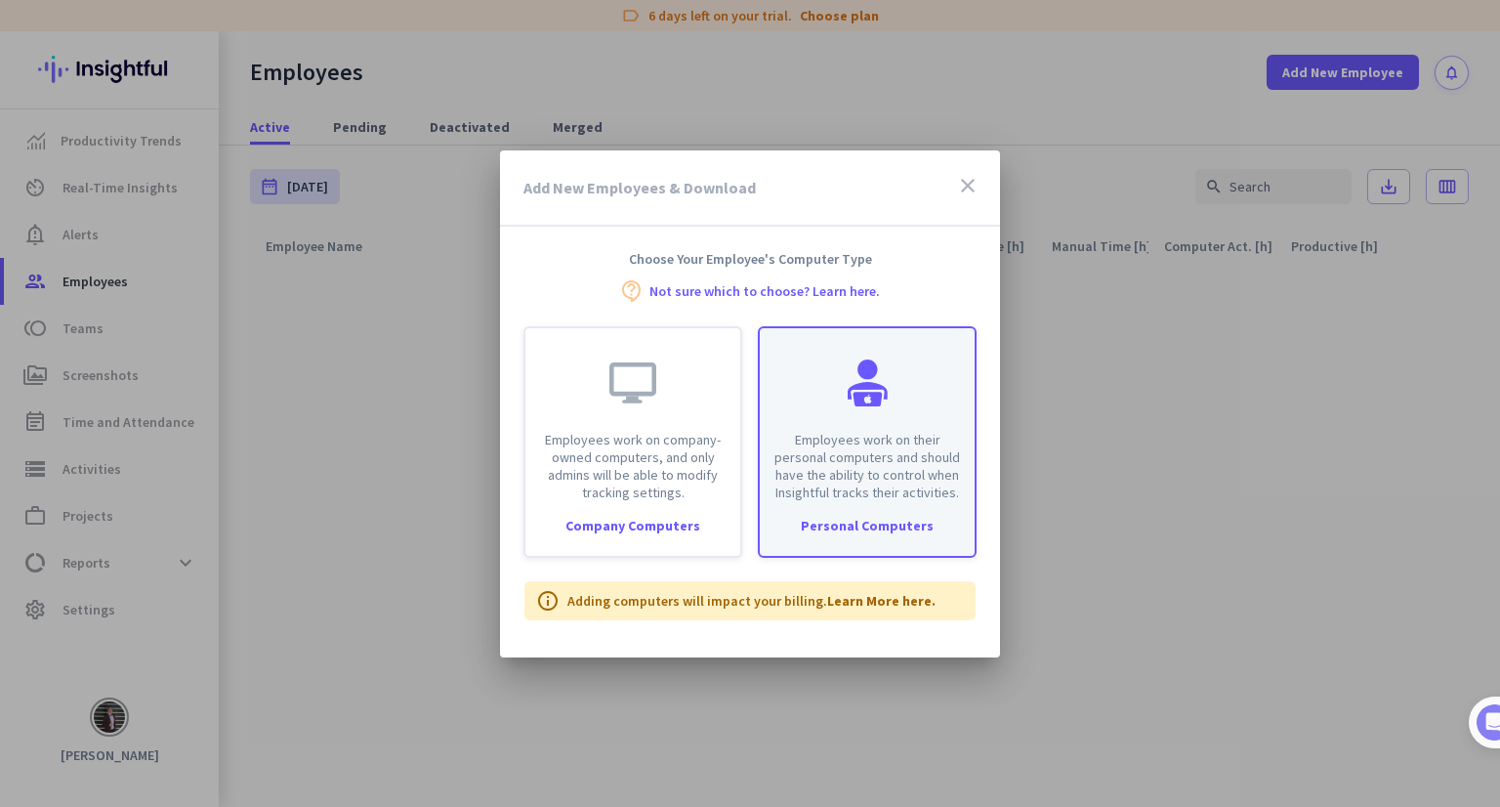
click at [908, 411] on div "Employees work on their personal computers and should have the ability to contr…" at bounding box center [867, 414] width 215 height 173
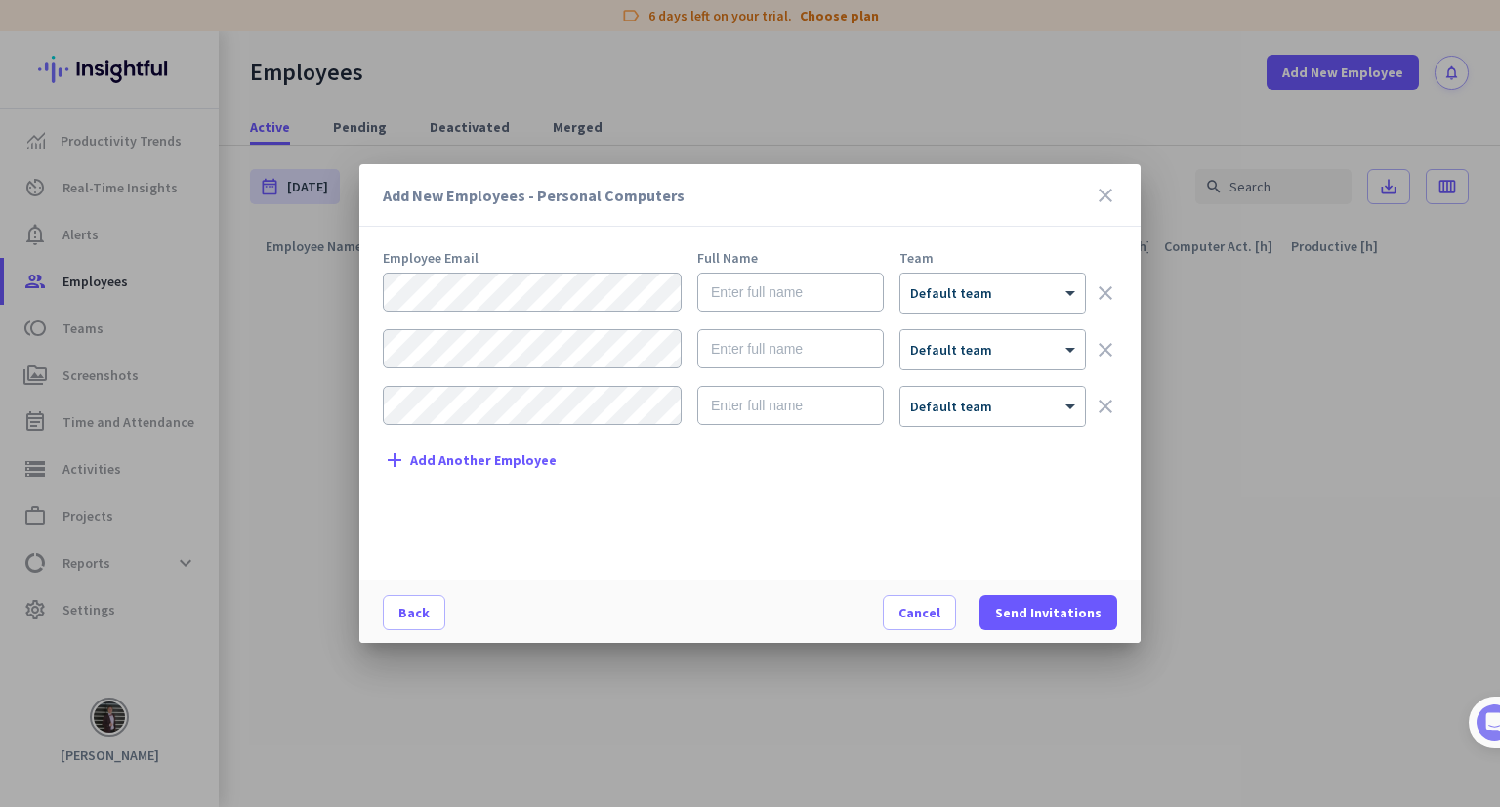
click at [1217, 337] on div at bounding box center [750, 403] width 1500 height 807
